Goal: Task Accomplishment & Management: Use online tool/utility

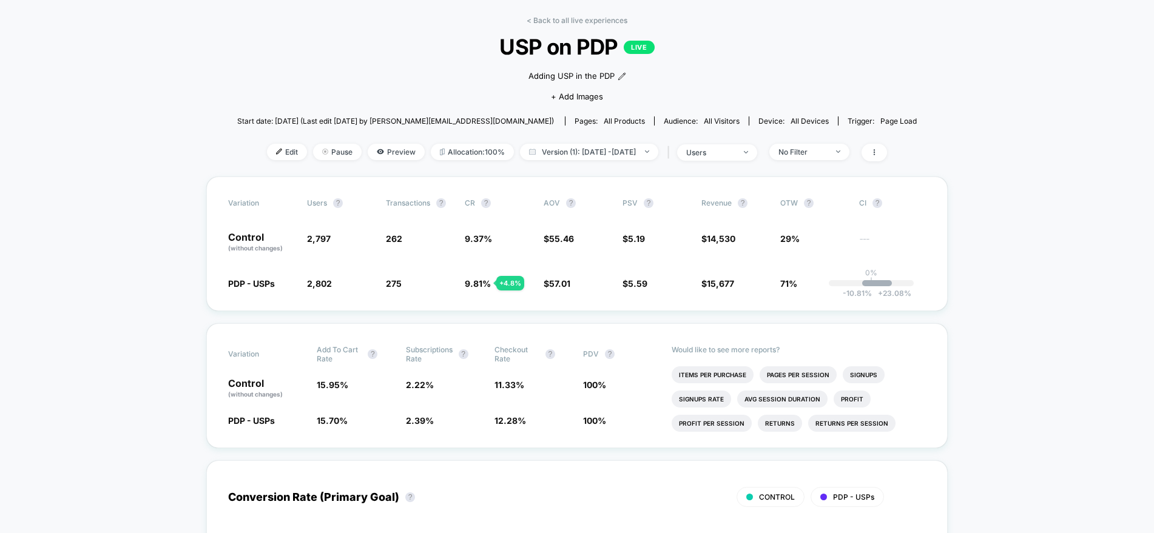
scroll to position [48, 0]
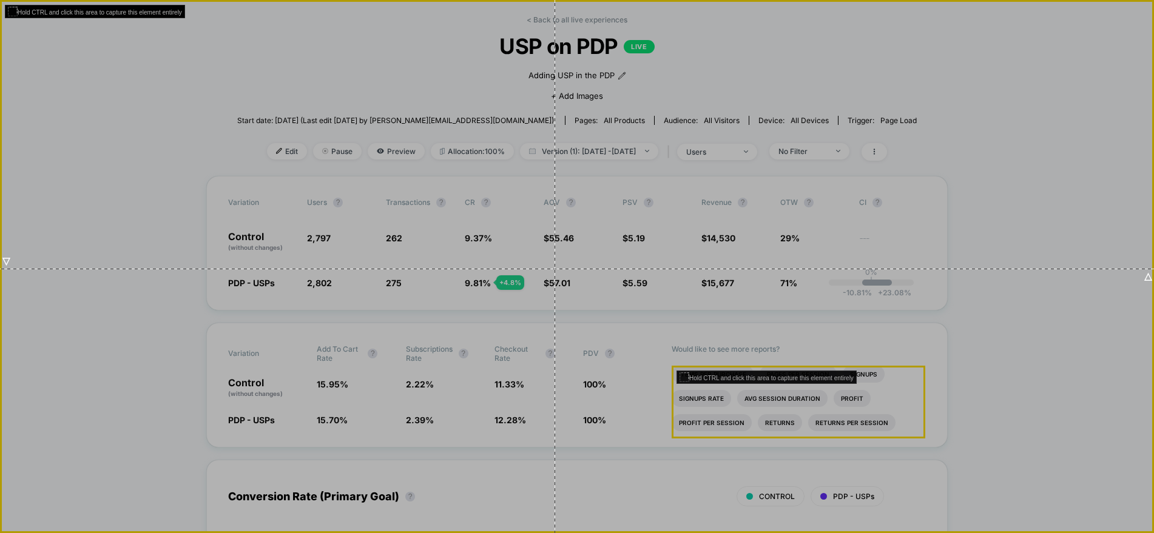
drag, startPoint x: 398, startPoint y: 227, endPoint x: 562, endPoint y: 269, distance: 169.8
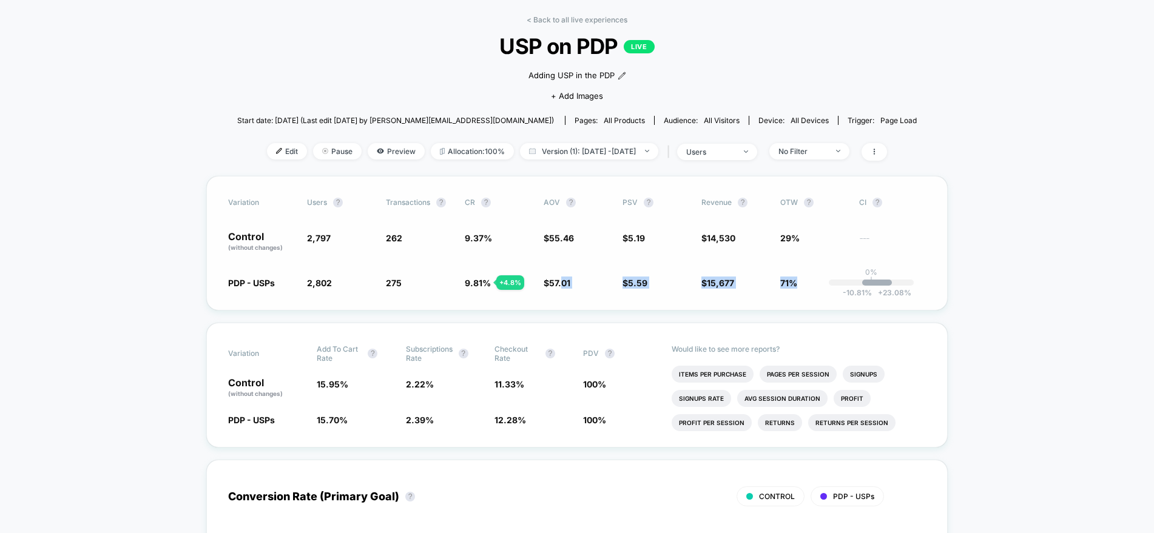
drag, startPoint x: 562, startPoint y: 269, endPoint x: 849, endPoint y: 283, distance: 286.7
click at [849, 283] on div "Variation users ? Transactions ? CR ? AOV ? PSV ? Revenue ? OTW ? CI ? Control …" at bounding box center [576, 243] width 741 height 135
click at [893, 297] on div "Variation users ? Transactions ? CR ? AOV ? PSV ? Revenue ? OTW ? CI ? Control …" at bounding box center [576, 243] width 741 height 135
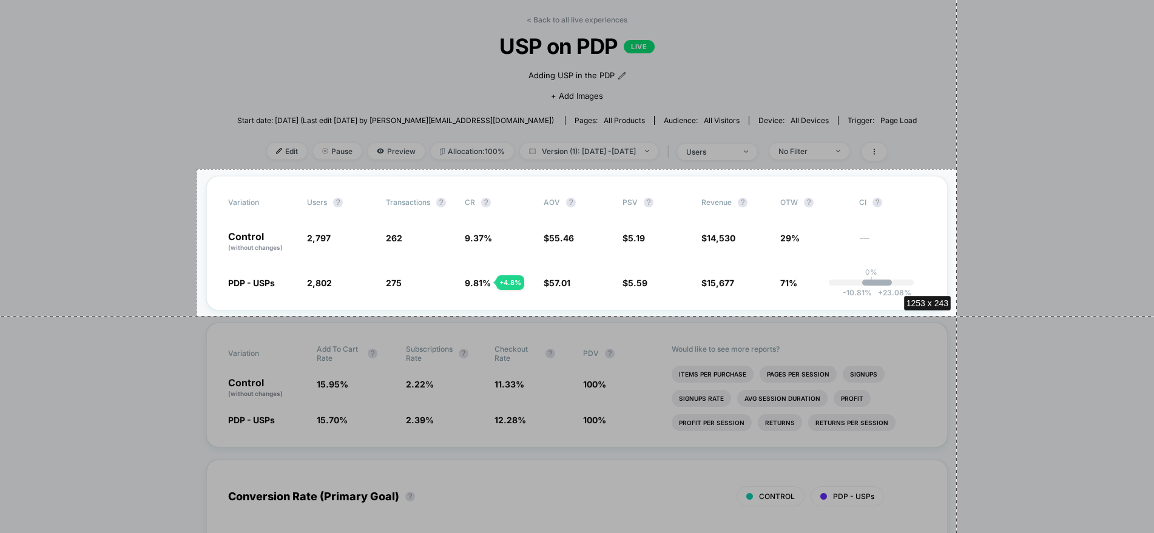
drag, startPoint x: 197, startPoint y: 169, endPoint x: 957, endPoint y: 316, distance: 774.2
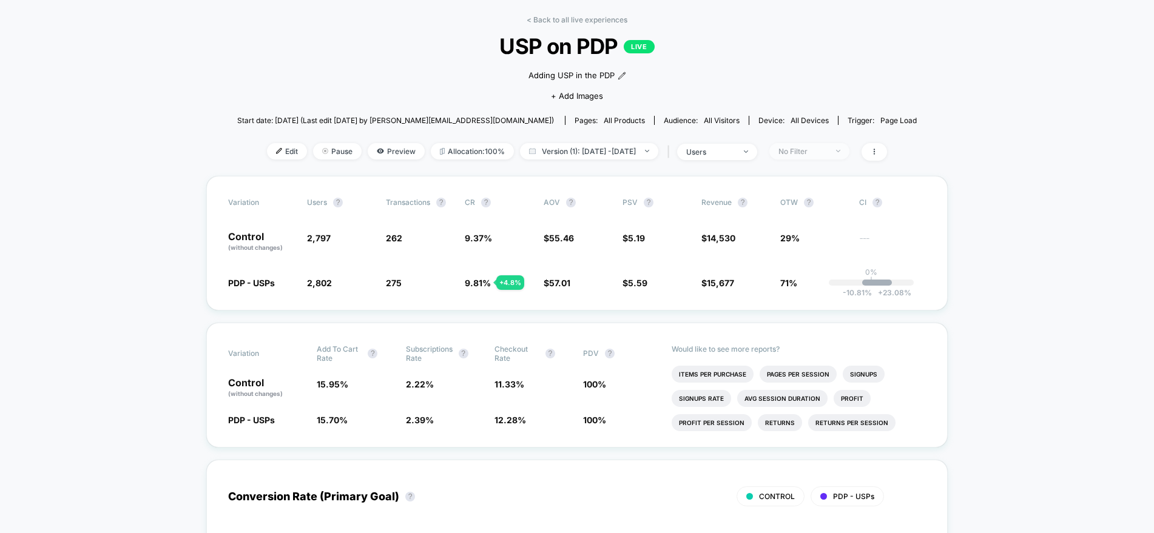
click at [821, 153] on div "No Filter" at bounding box center [802, 151] width 49 height 9
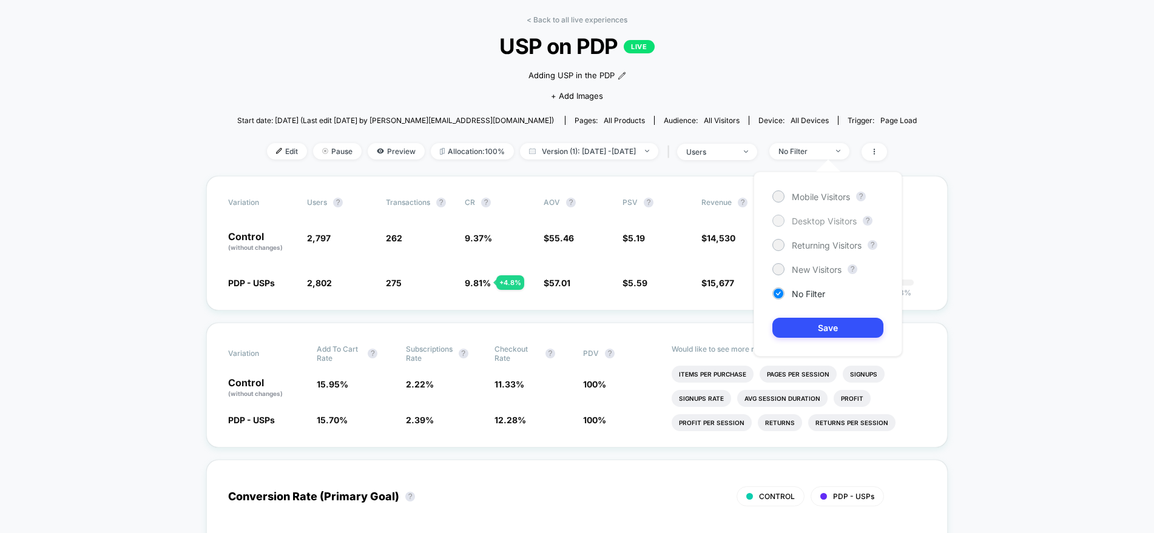
click at [777, 221] on div at bounding box center [777, 220] width 9 height 9
click at [787, 324] on button "Save" at bounding box center [827, 328] width 111 height 20
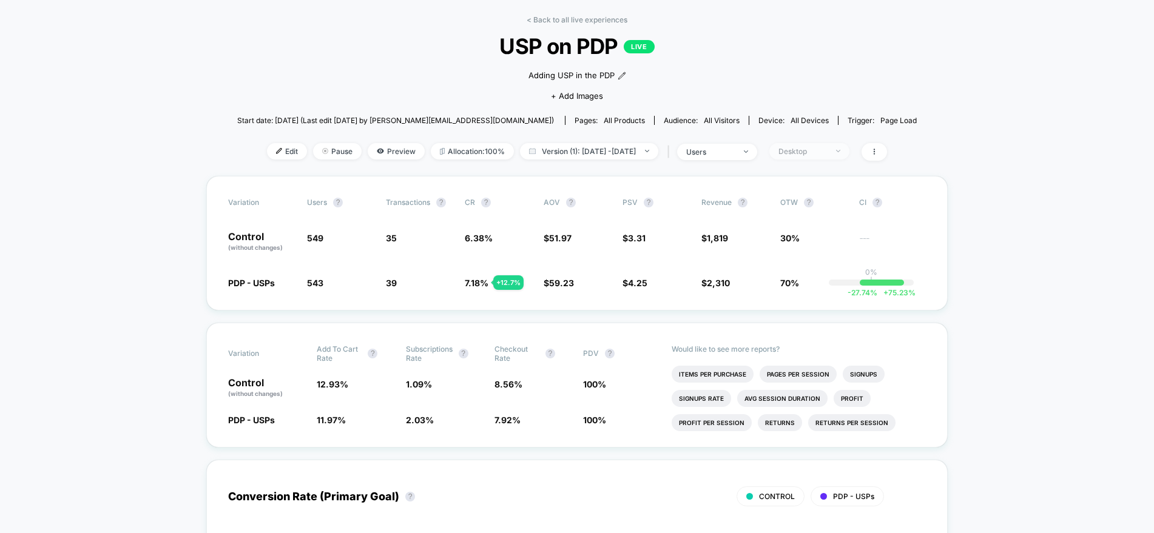
click at [827, 151] on div "Desktop" at bounding box center [802, 151] width 49 height 9
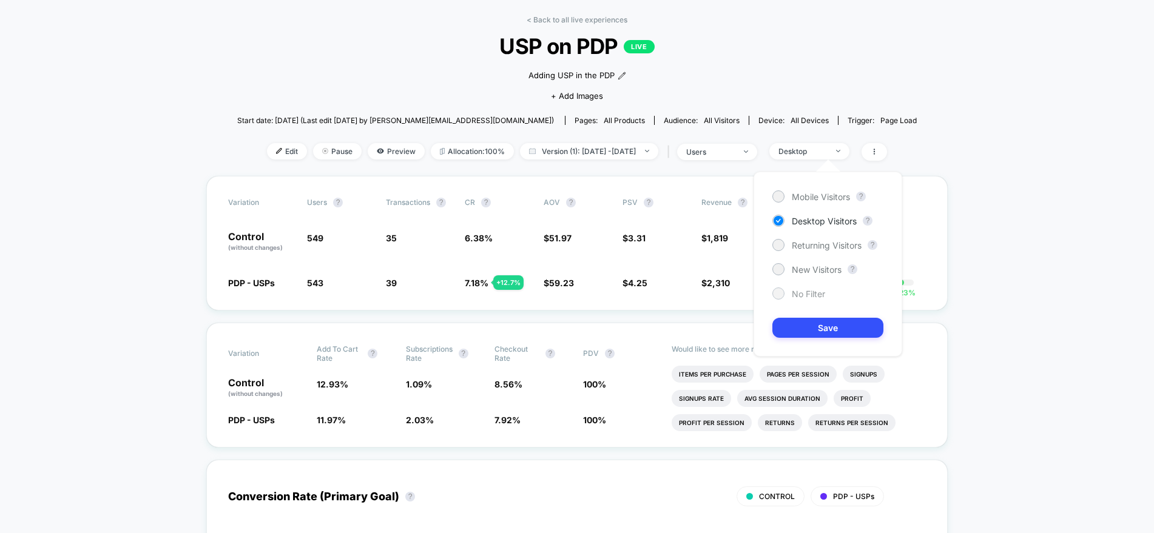
click at [793, 297] on span "No Filter" at bounding box center [808, 294] width 33 height 10
click at [805, 331] on button "Save" at bounding box center [827, 328] width 111 height 20
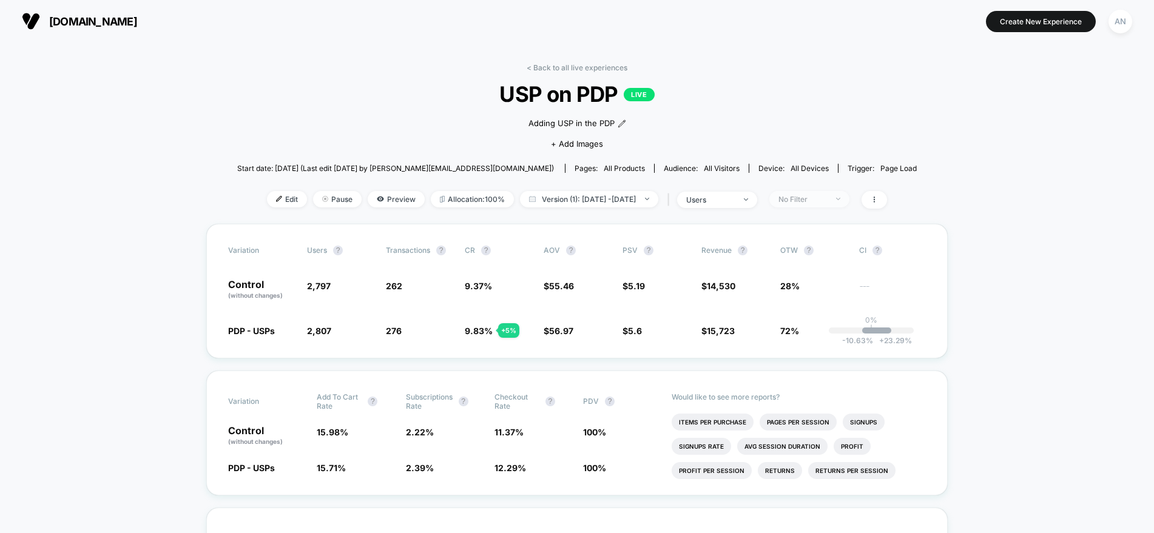
click at [827, 197] on div "No Filter" at bounding box center [802, 199] width 49 height 9
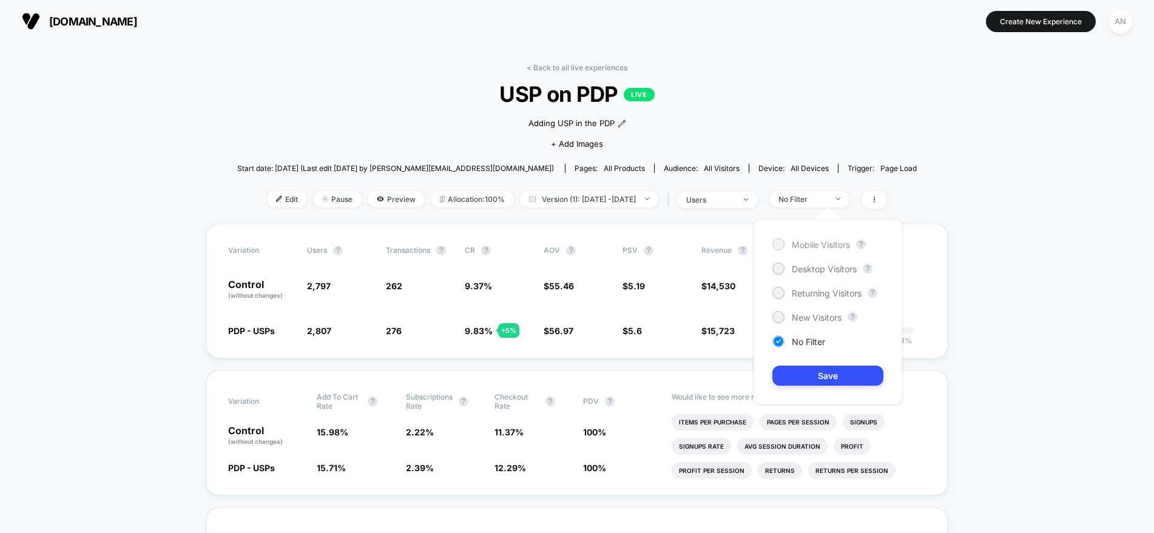
click at [776, 244] on div at bounding box center [777, 244] width 9 height 9
click at [797, 371] on button "Save" at bounding box center [827, 376] width 111 height 20
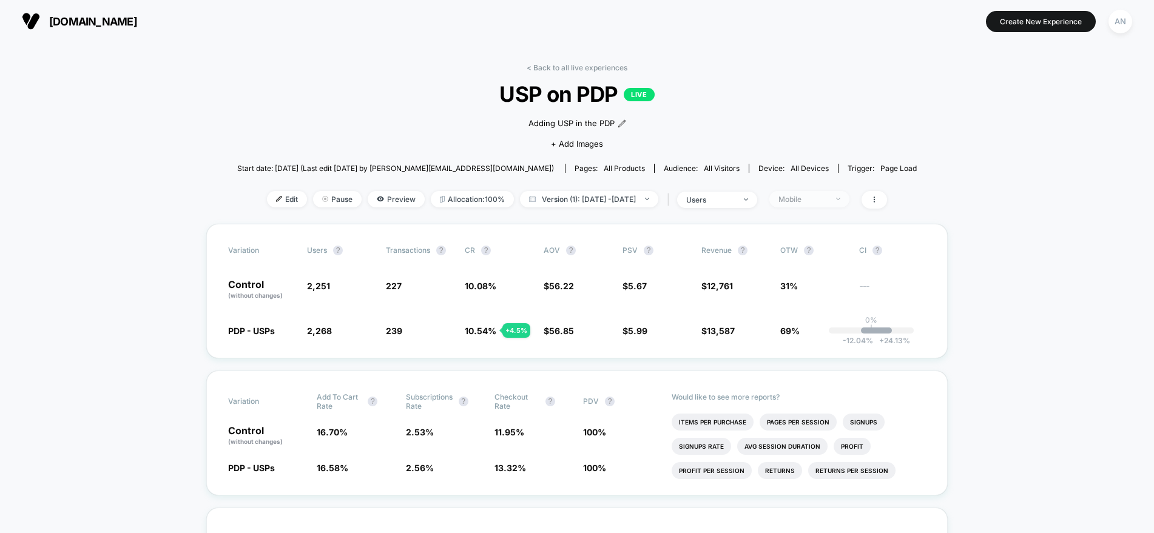
click at [849, 201] on span "Mobile" at bounding box center [809, 199] width 80 height 16
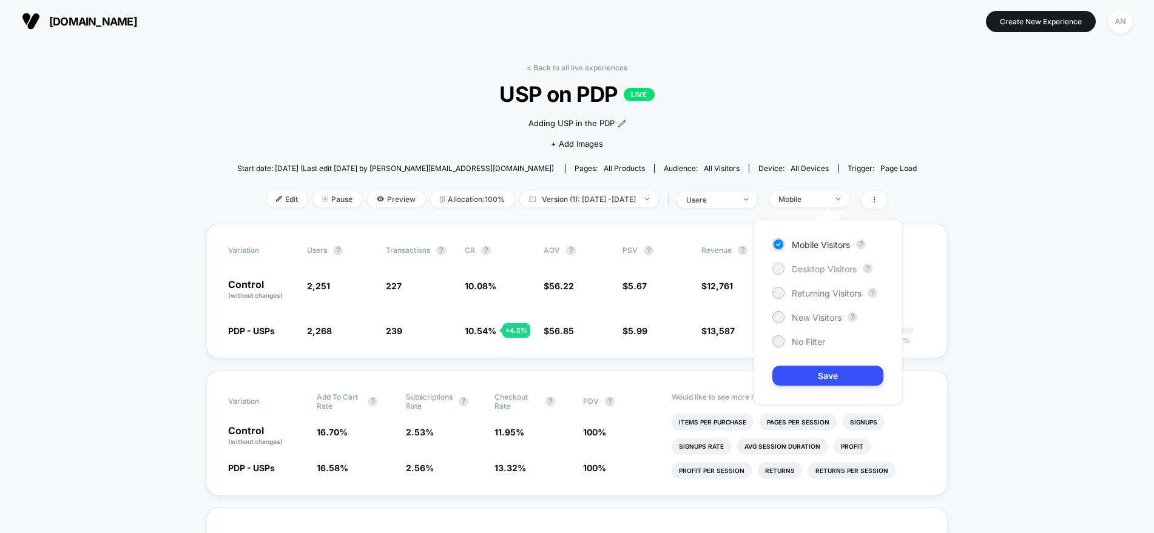
click at [777, 267] on div at bounding box center [777, 268] width 9 height 9
click at [797, 377] on button "Save" at bounding box center [827, 376] width 111 height 20
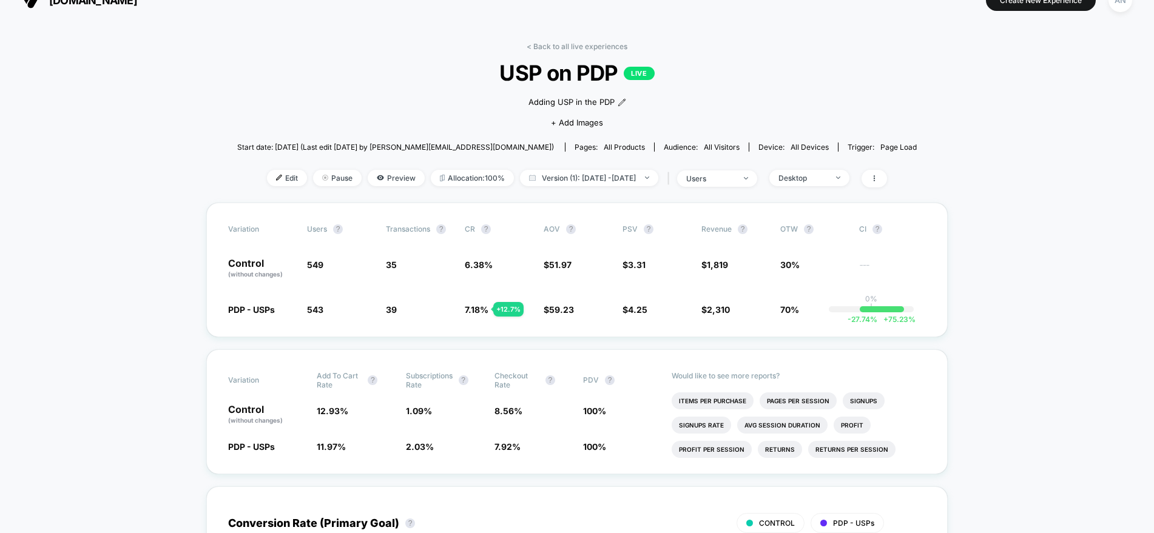
scroll to position [22, 0]
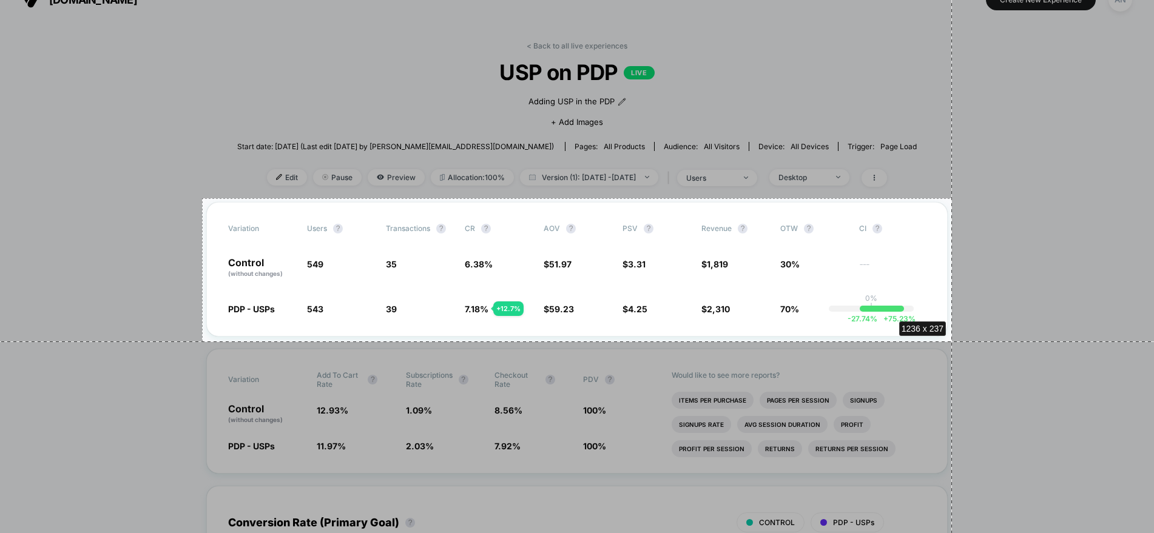
drag, startPoint x: 202, startPoint y: 198, endPoint x: 952, endPoint y: 342, distance: 763.4
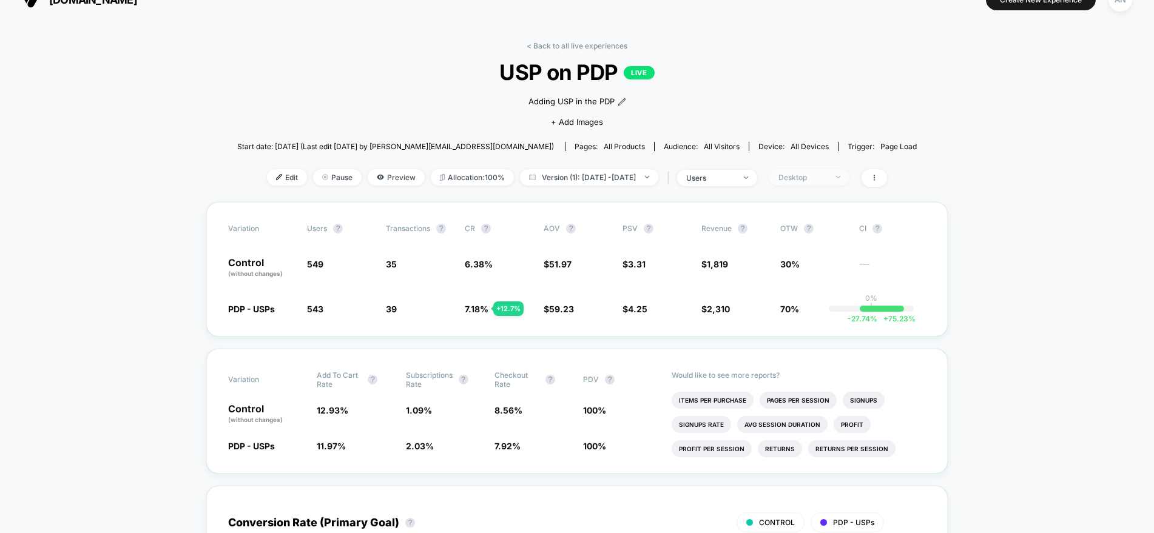
click at [827, 173] on div "Desktop" at bounding box center [802, 177] width 49 height 9
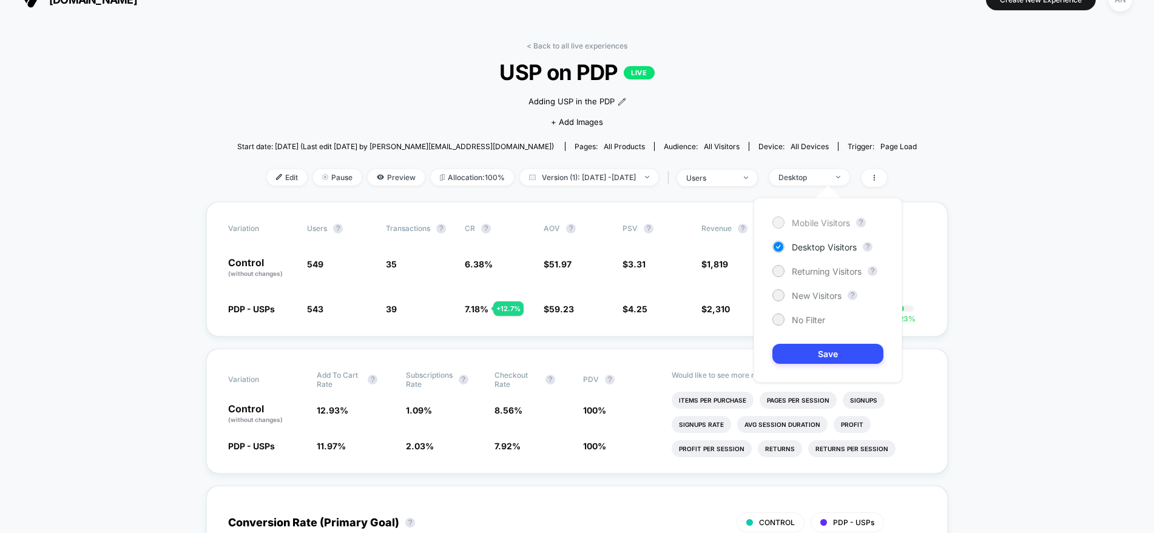
click at [779, 222] on div at bounding box center [777, 222] width 9 height 9
click at [801, 352] on button "Save" at bounding box center [827, 354] width 111 height 20
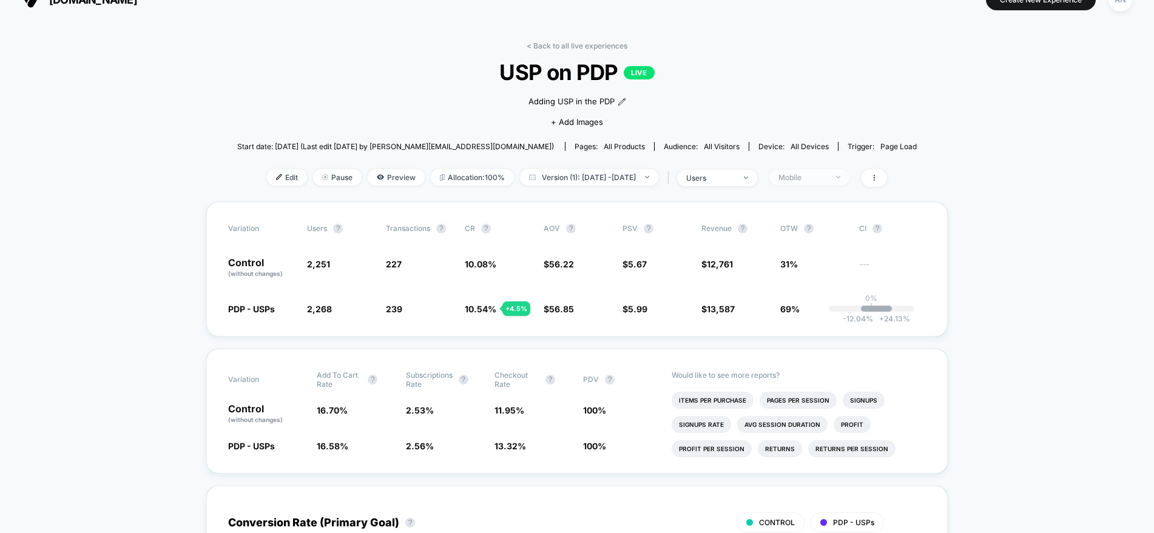
click at [827, 177] on div "Mobile" at bounding box center [802, 177] width 49 height 9
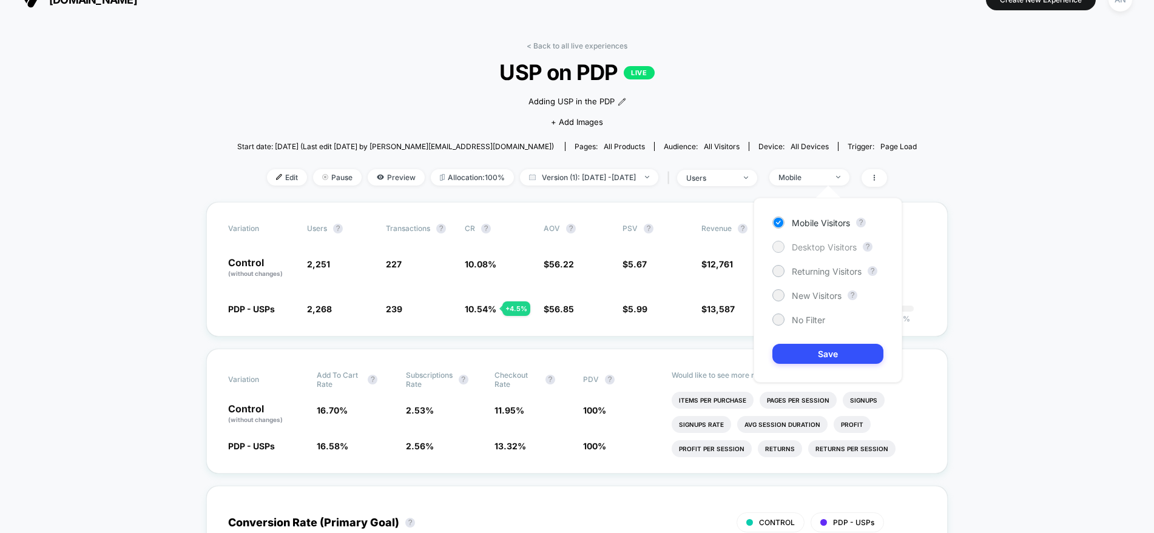
click at [778, 243] on div at bounding box center [777, 246] width 9 height 9
click at [781, 318] on div at bounding box center [777, 319] width 9 height 9
click at [812, 346] on button "Save" at bounding box center [827, 354] width 111 height 20
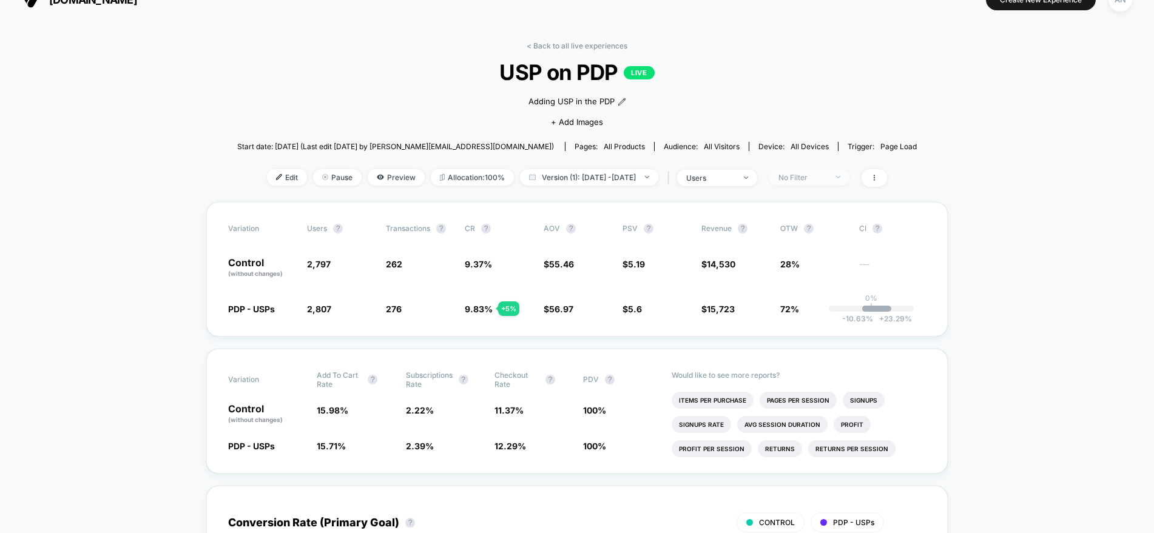
click at [827, 180] on div "No Filter" at bounding box center [802, 177] width 49 height 9
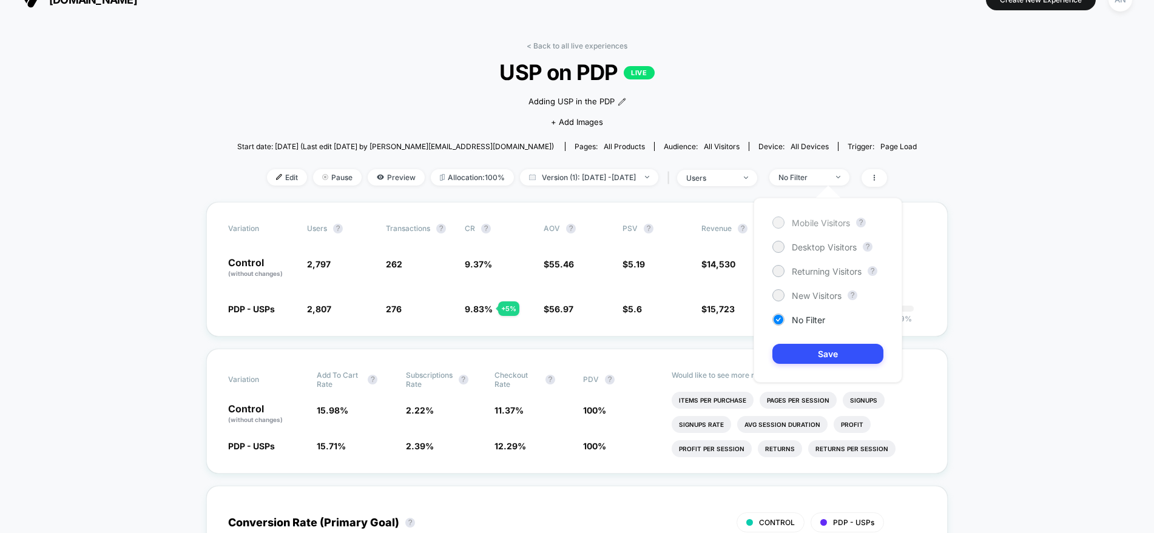
click at [776, 222] on div at bounding box center [777, 222] width 9 height 9
click at [797, 356] on button "Save" at bounding box center [827, 354] width 111 height 20
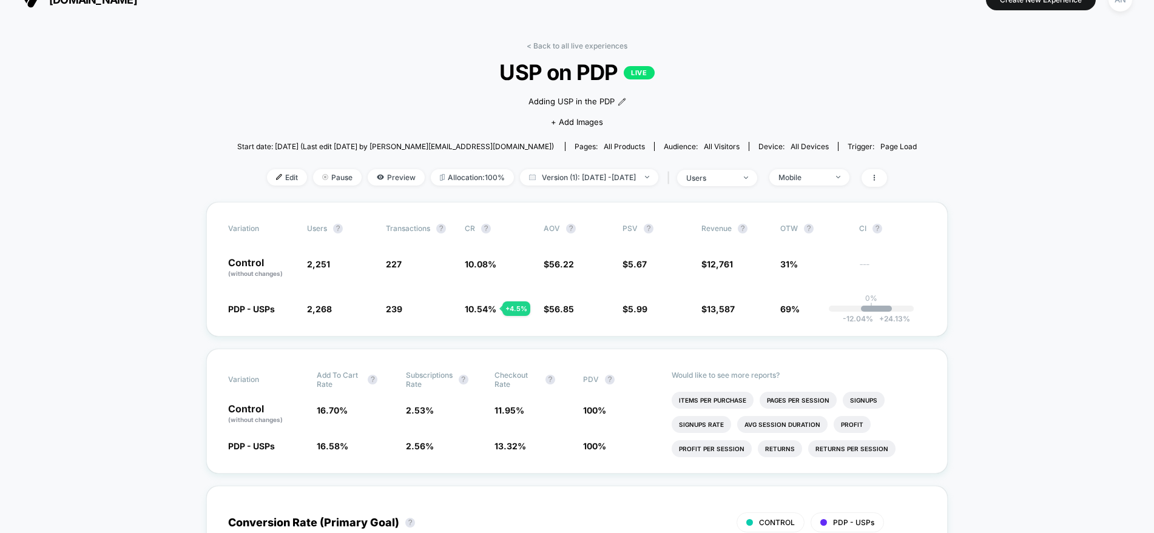
scroll to position [71, 0]
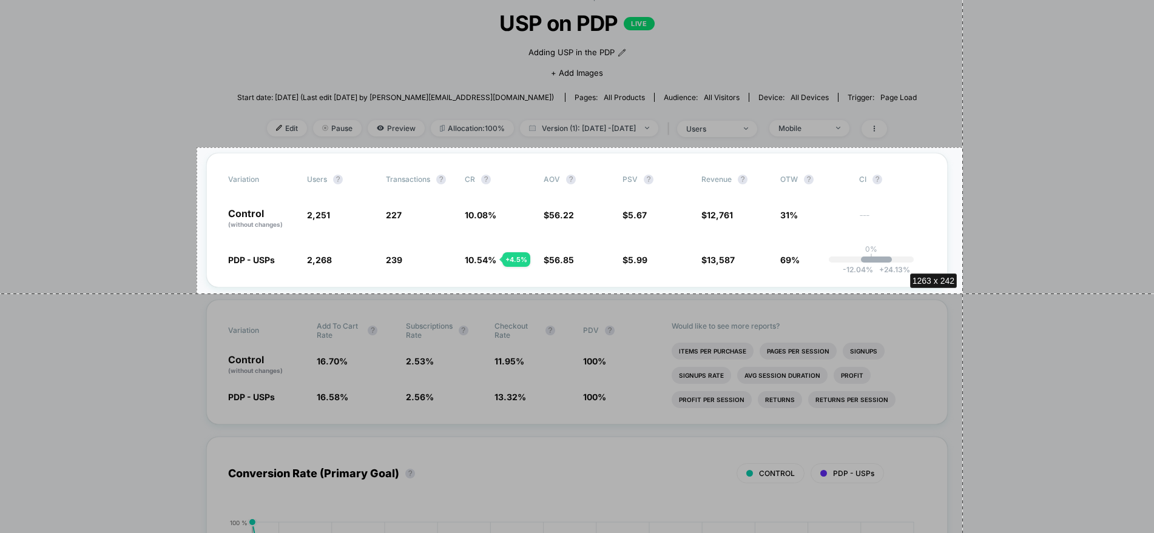
drag, startPoint x: 197, startPoint y: 147, endPoint x: 963, endPoint y: 294, distance: 780.0
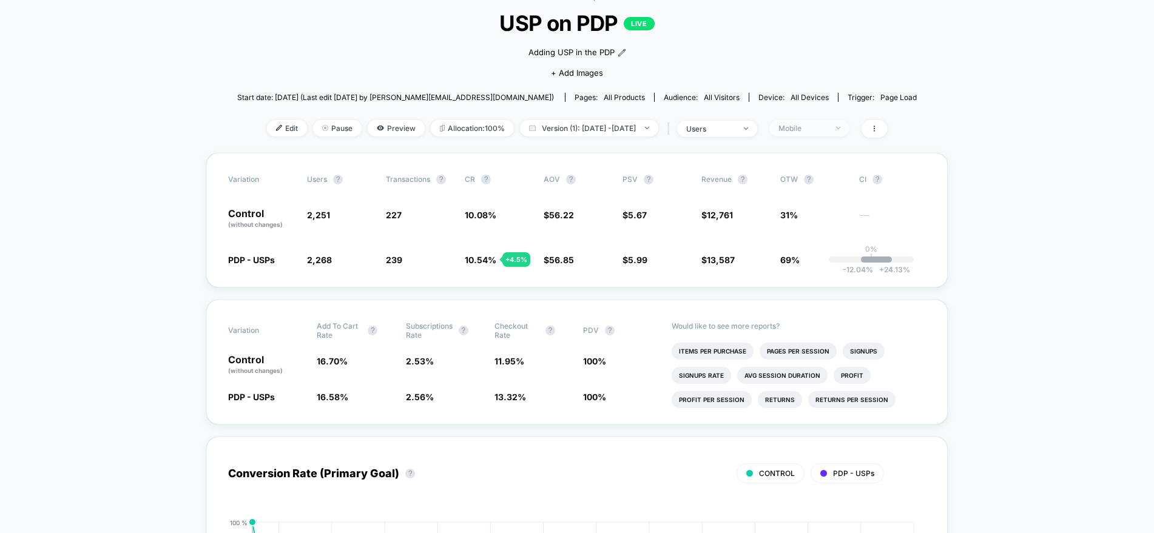
click at [827, 129] on div "Mobile" at bounding box center [802, 128] width 49 height 9
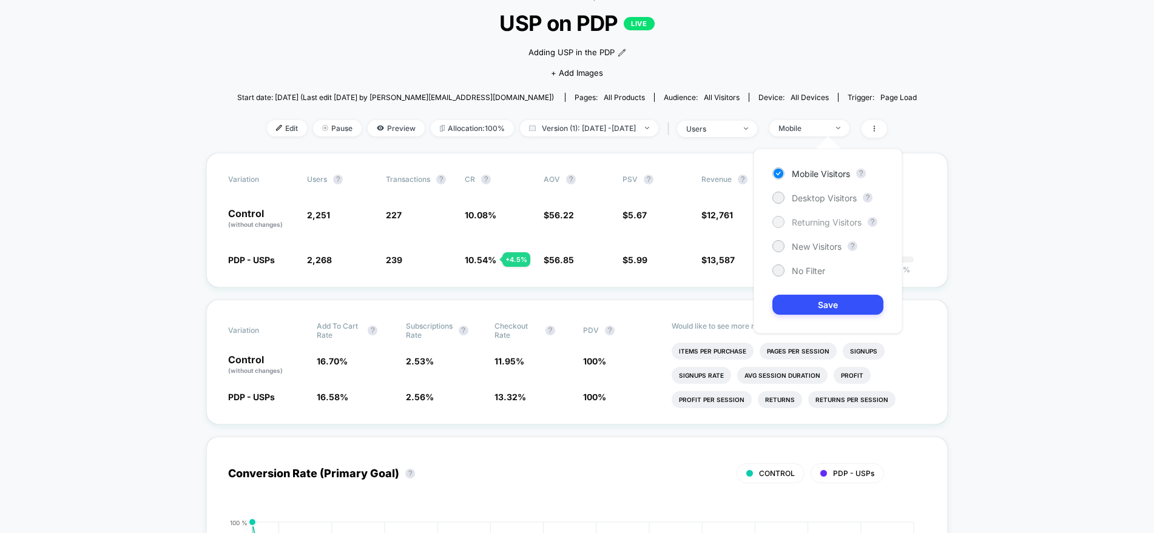
click at [777, 219] on div at bounding box center [777, 221] width 9 height 9
click at [799, 303] on button "Save" at bounding box center [827, 305] width 111 height 20
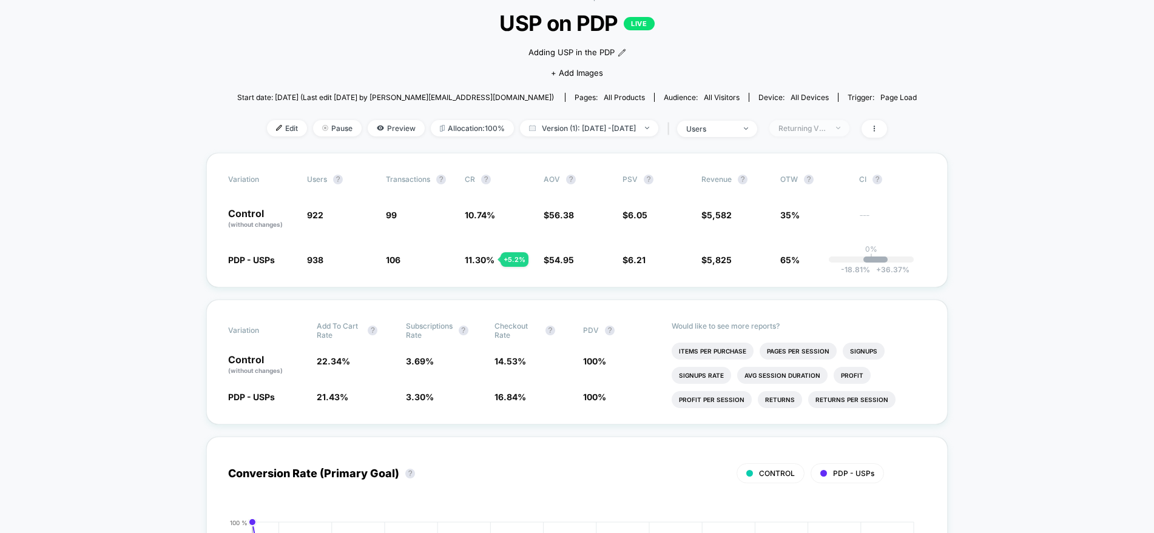
click at [827, 126] on div "Returning Visitors" at bounding box center [802, 128] width 49 height 9
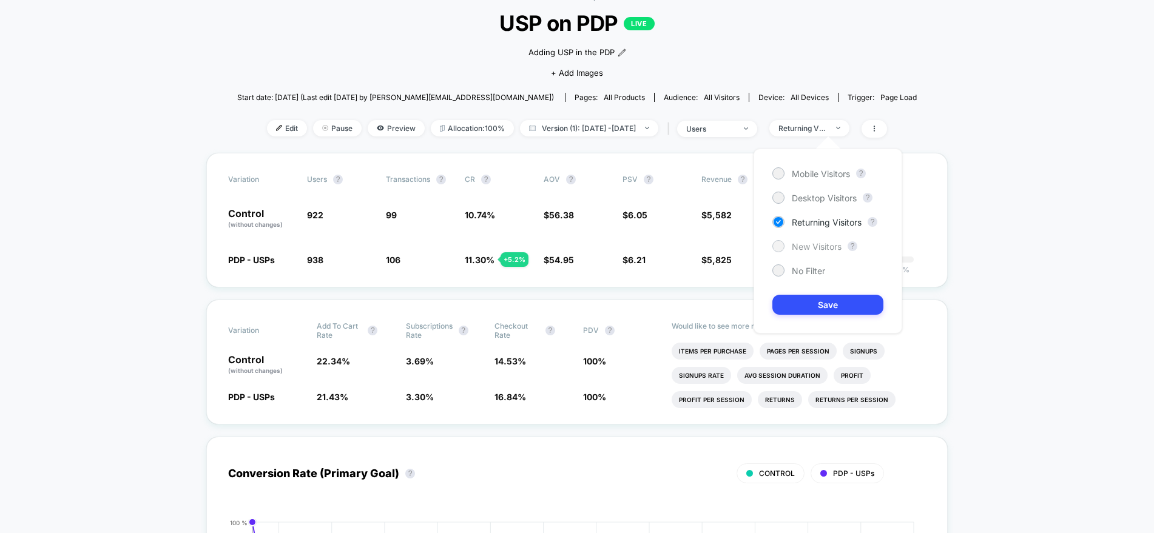
click at [782, 247] on div at bounding box center [777, 245] width 9 height 9
click at [797, 295] on button "Save" at bounding box center [827, 305] width 111 height 20
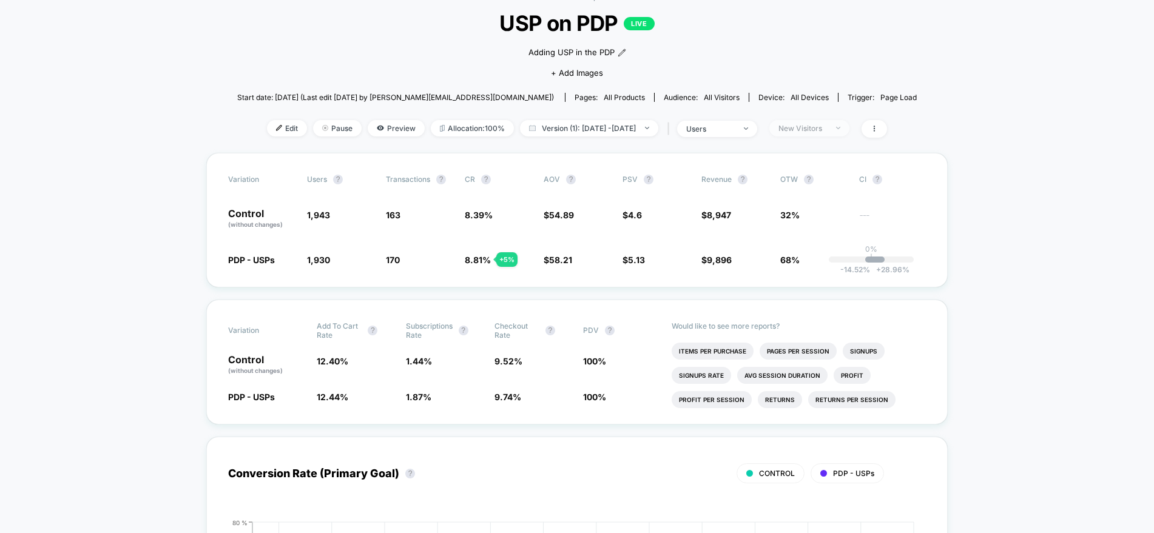
click at [827, 126] on div "New Visitors" at bounding box center [802, 128] width 49 height 9
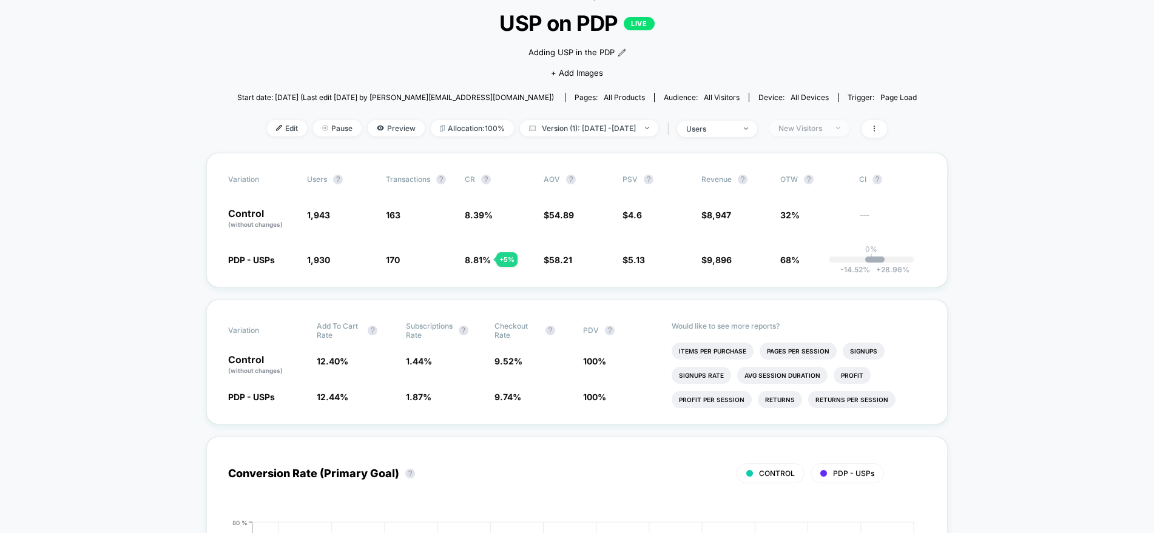
click at [823, 130] on div "New Visitors" at bounding box center [802, 128] width 49 height 9
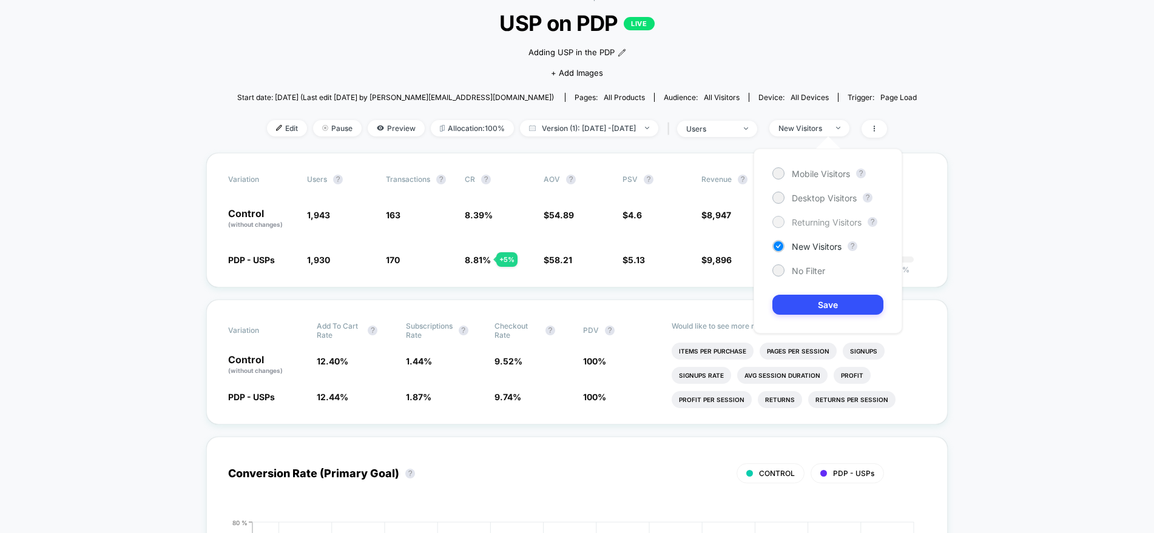
click at [775, 223] on div at bounding box center [777, 221] width 9 height 9
click at [801, 306] on button "Save" at bounding box center [827, 305] width 111 height 20
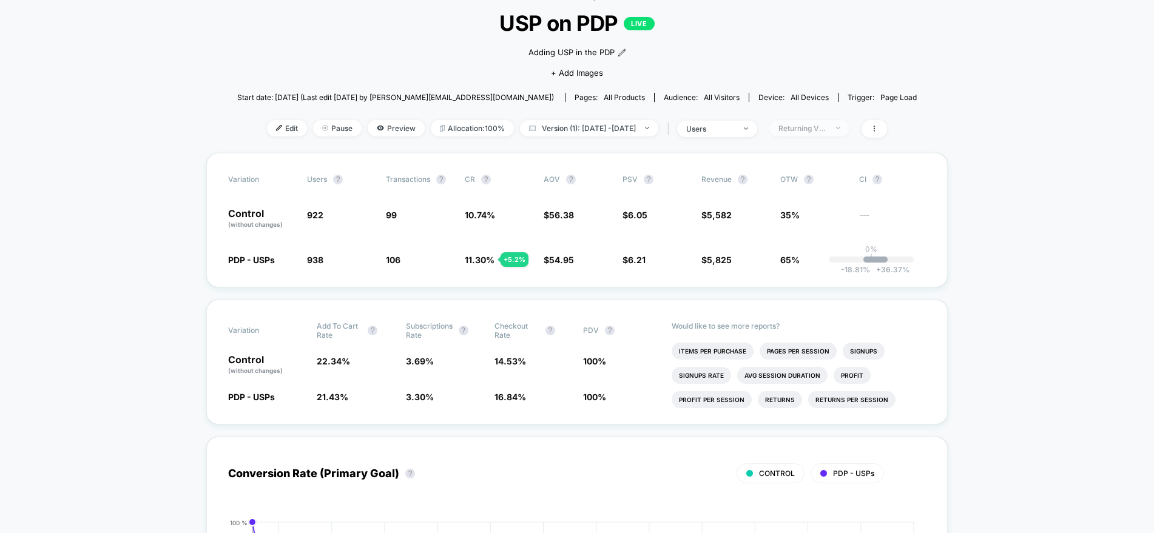
click at [827, 129] on div "Returning Visitors" at bounding box center [802, 128] width 49 height 9
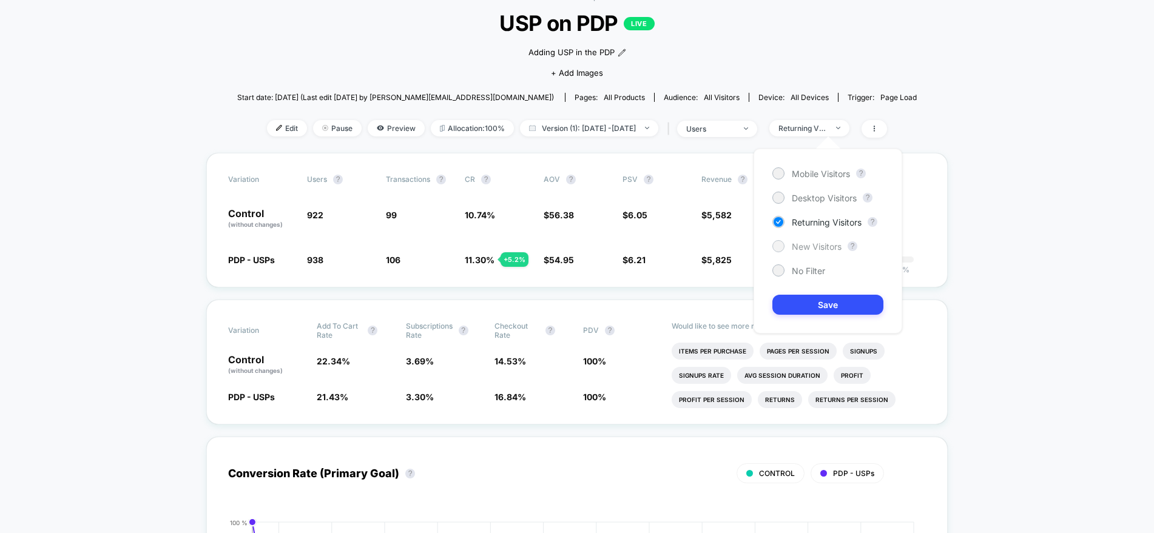
click at [780, 245] on div at bounding box center [777, 245] width 9 height 9
click at [802, 305] on button "Save" at bounding box center [827, 305] width 111 height 20
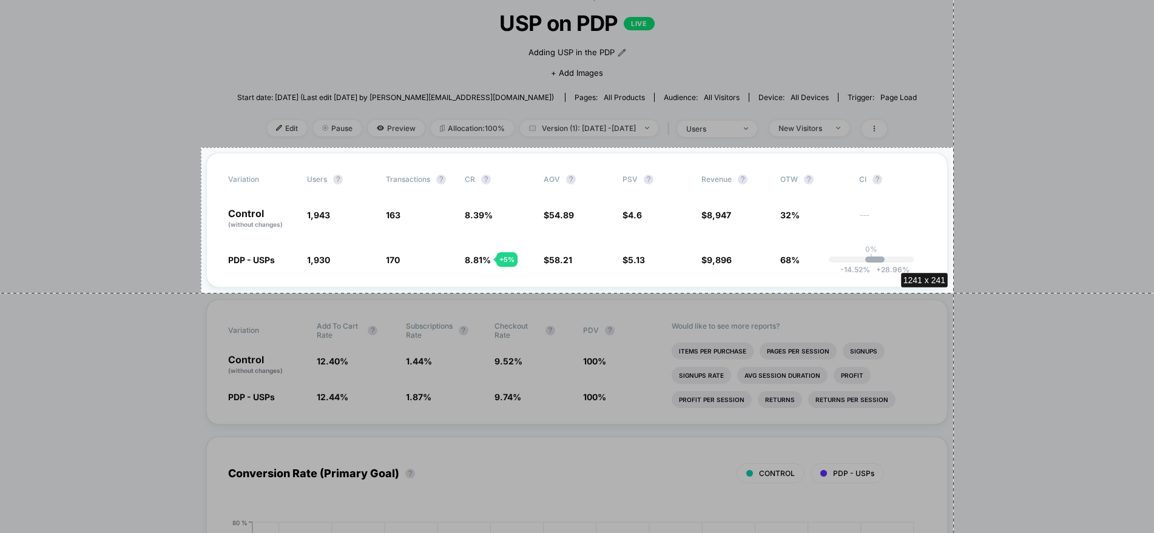
drag, startPoint x: 201, startPoint y: 147, endPoint x: 954, endPoint y: 293, distance: 766.8
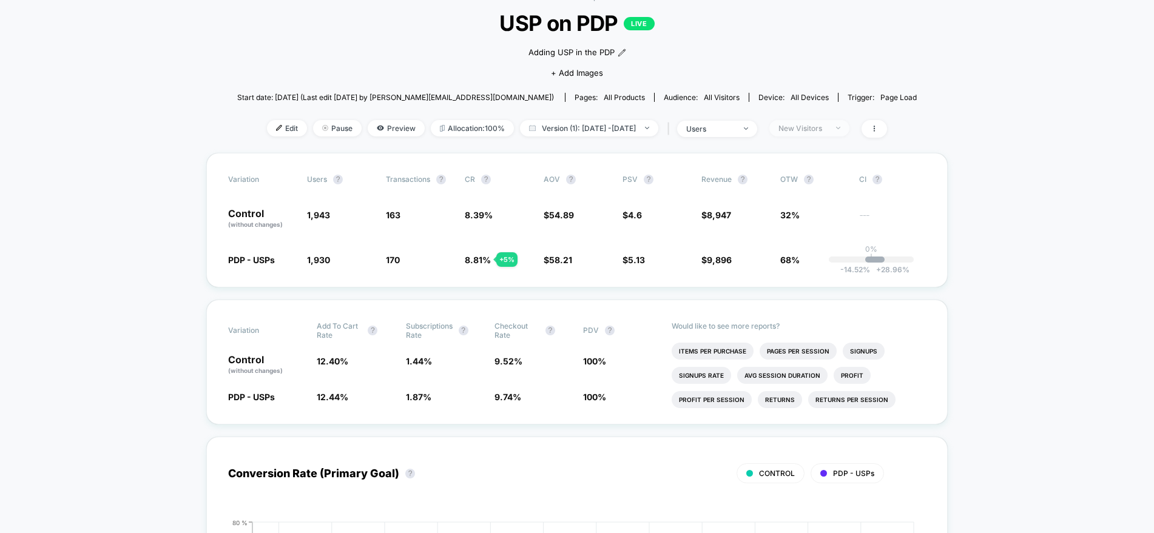
click at [827, 129] on div "New Visitors" at bounding box center [802, 128] width 49 height 9
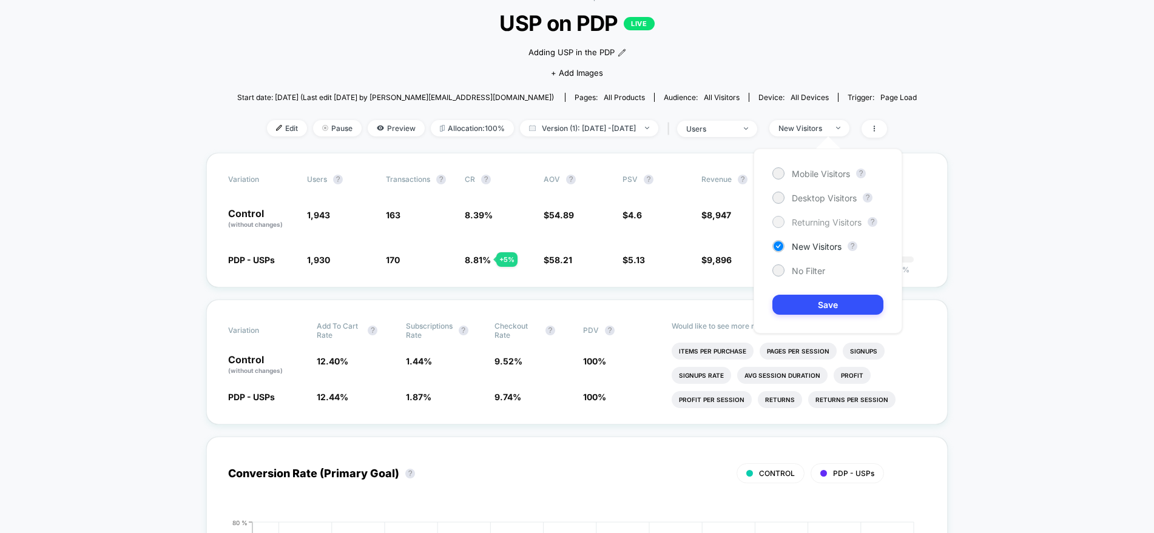
click at [778, 221] on div at bounding box center [777, 221] width 9 height 9
click at [795, 302] on button "Save" at bounding box center [827, 305] width 111 height 20
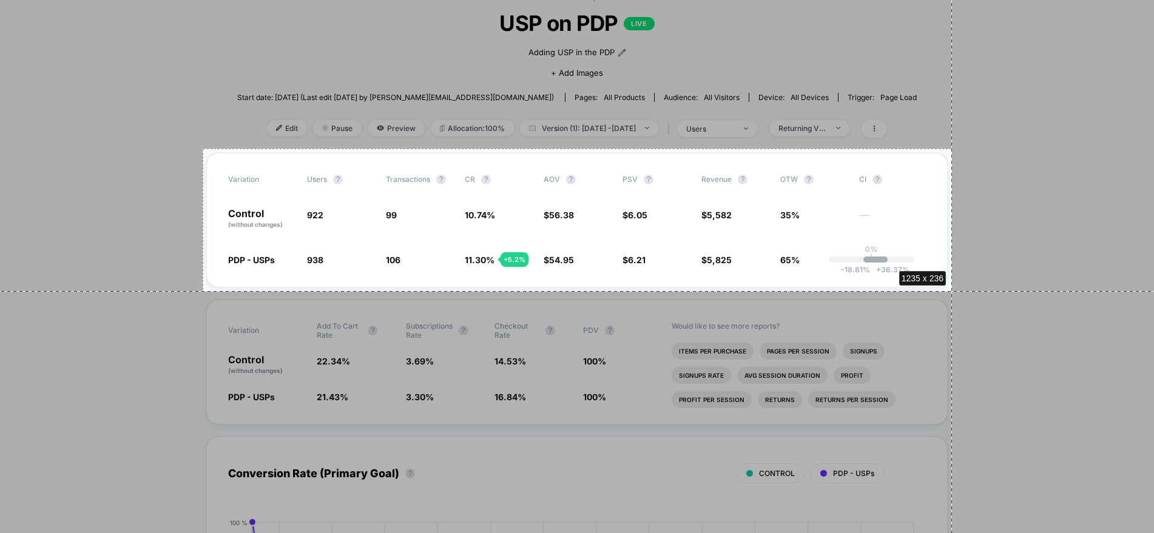
drag, startPoint x: 203, startPoint y: 149, endPoint x: 952, endPoint y: 291, distance: 762.6
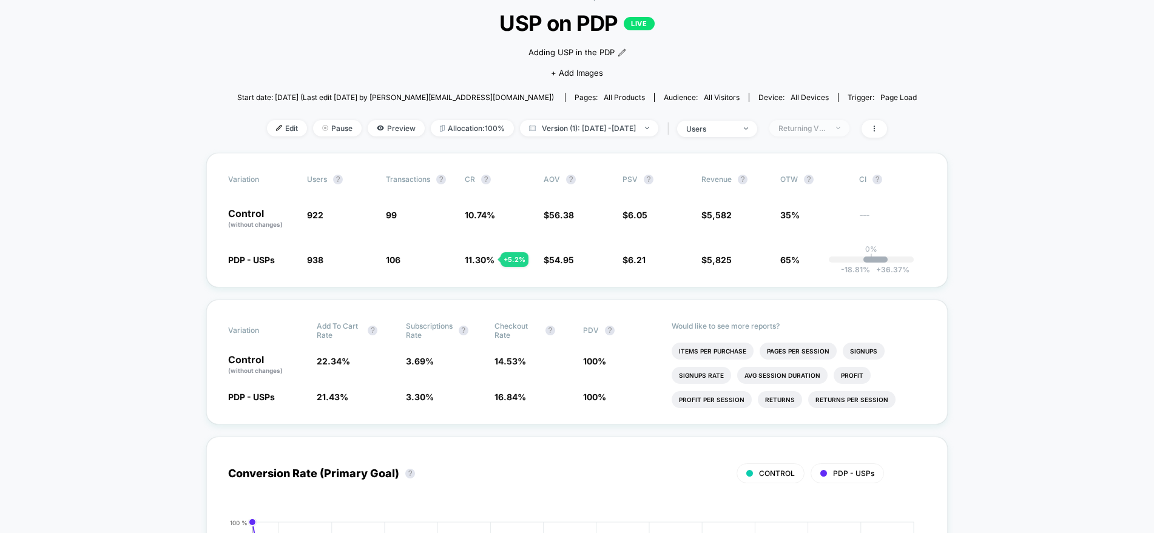
click at [827, 127] on div "Returning Visitors" at bounding box center [802, 128] width 49 height 9
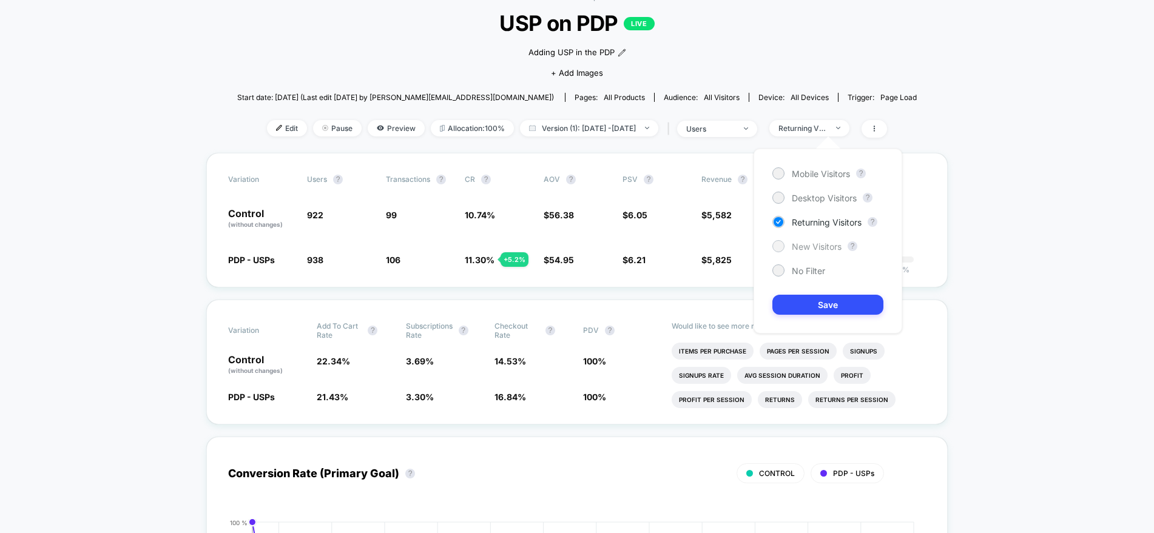
click at [777, 246] on div at bounding box center [777, 245] width 9 height 9
click at [804, 307] on button "Save" at bounding box center [827, 305] width 111 height 20
